Goal: Information Seeking & Learning: Learn about a topic

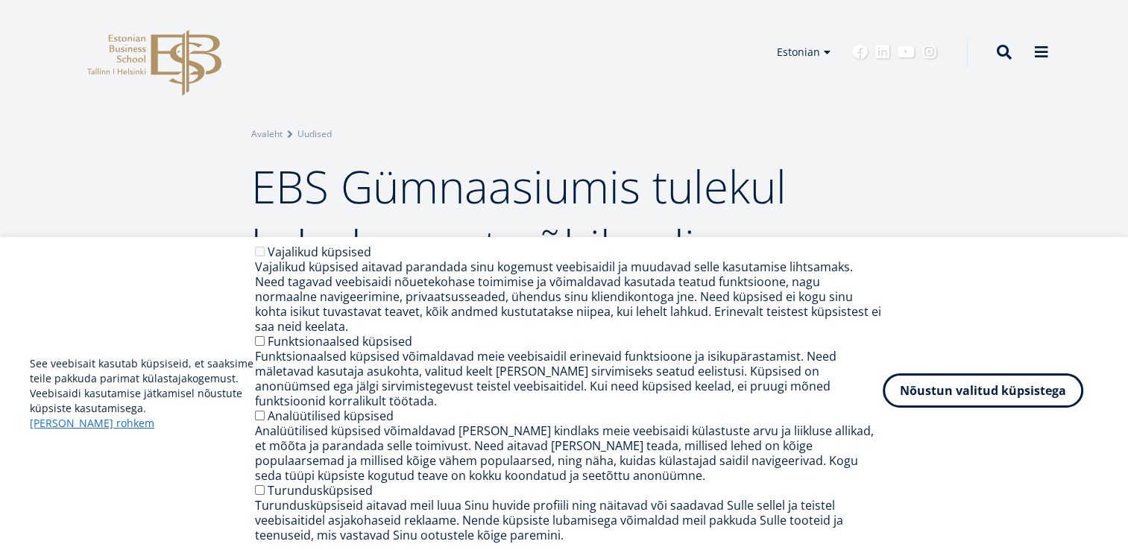
click at [978, 393] on button "Nõustun valitud küpsistega" at bounding box center [982, 390] width 200 height 34
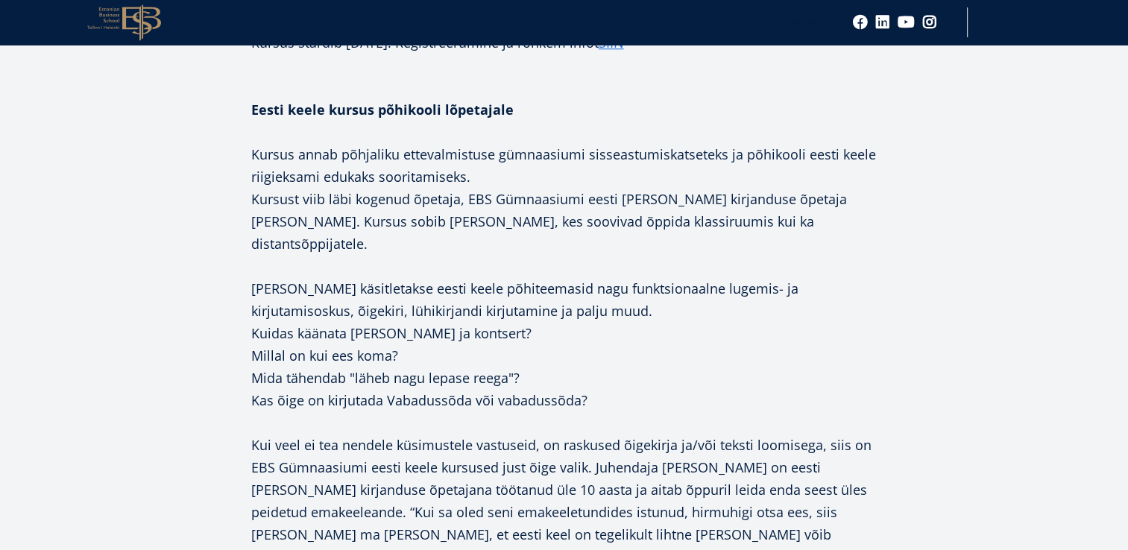
scroll to position [1341, 0]
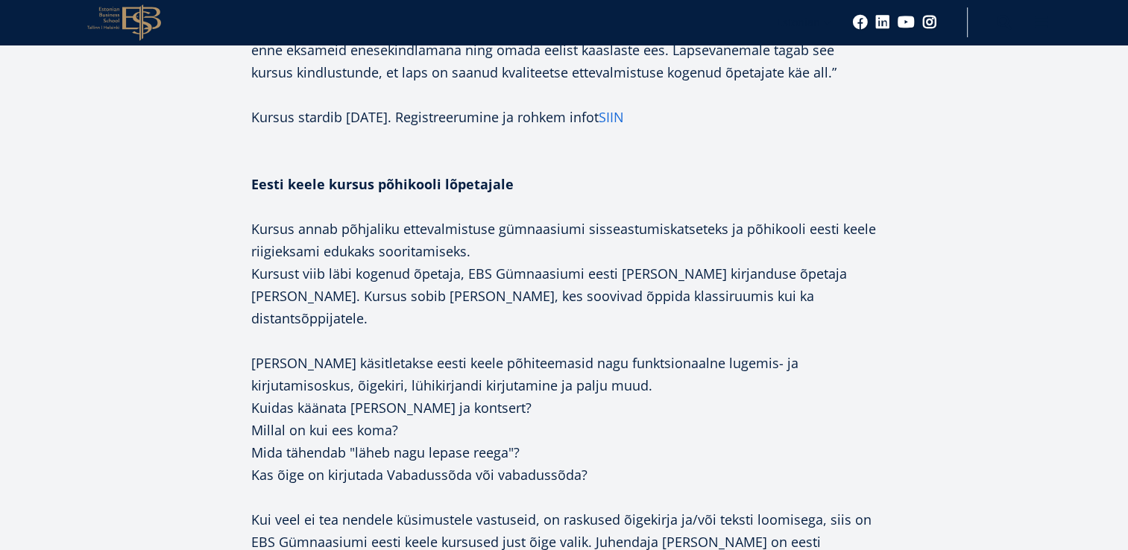
click at [624, 106] on link "SIIN" at bounding box center [610, 117] width 25 height 22
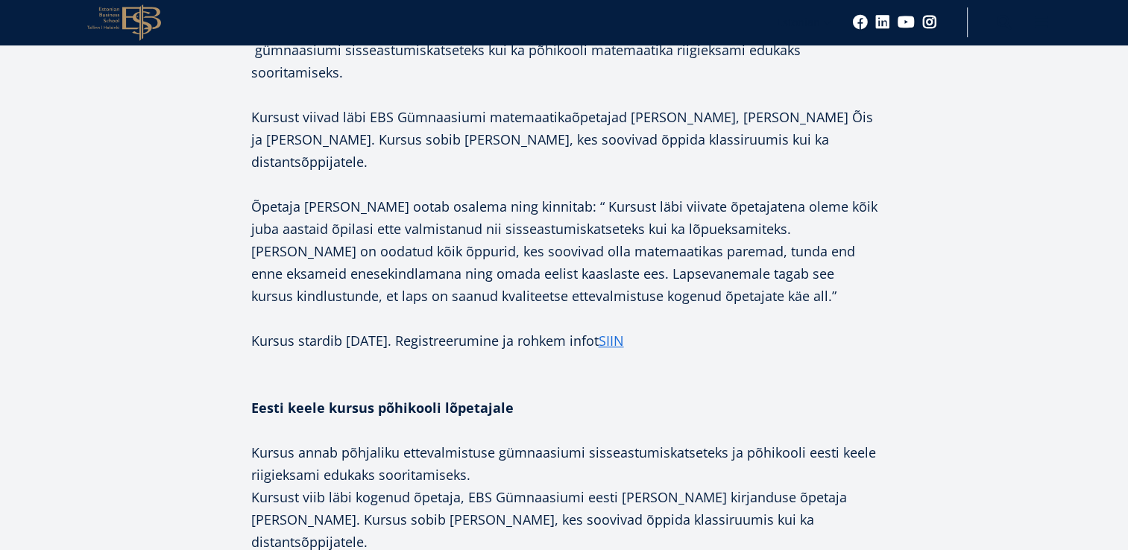
scroll to position [1043, 0]
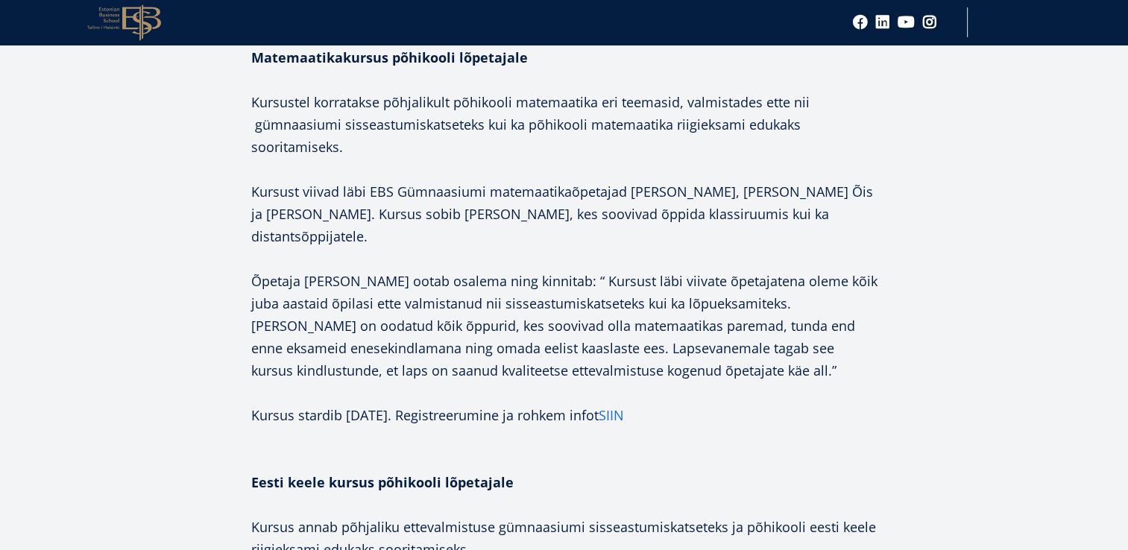
click at [624, 404] on link "SIIN" at bounding box center [610, 415] width 25 height 22
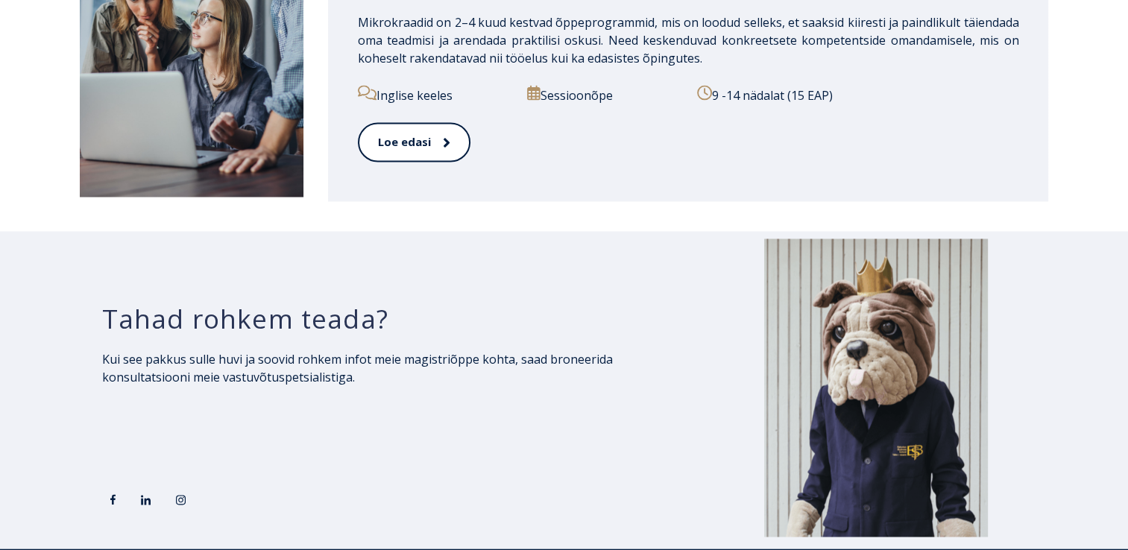
scroll to position [2283, 0]
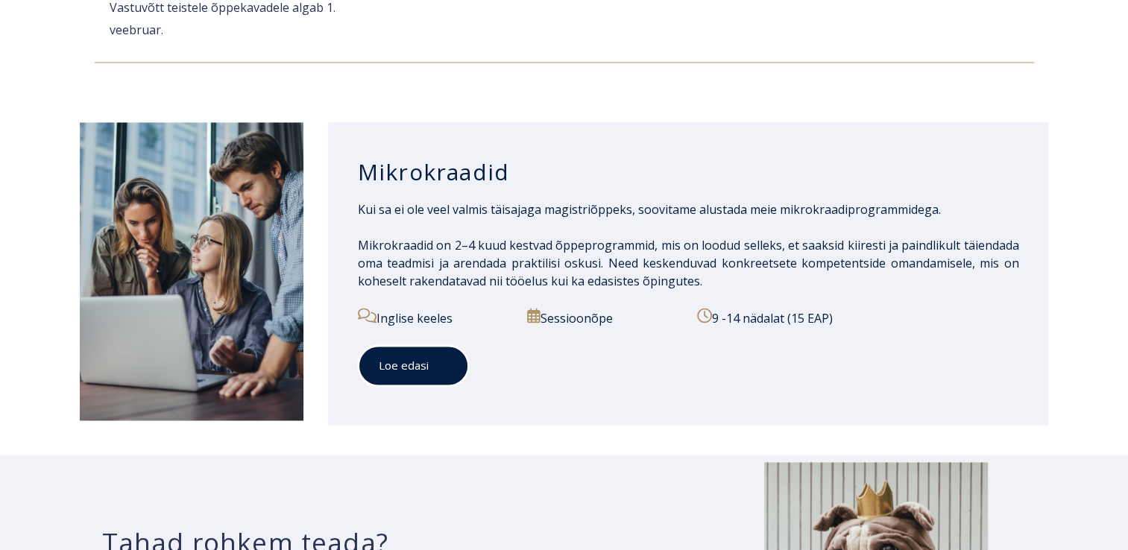
click at [423, 348] on link "Loe edasi" at bounding box center [413, 365] width 111 height 41
